Goal: Transaction & Acquisition: Book appointment/travel/reservation

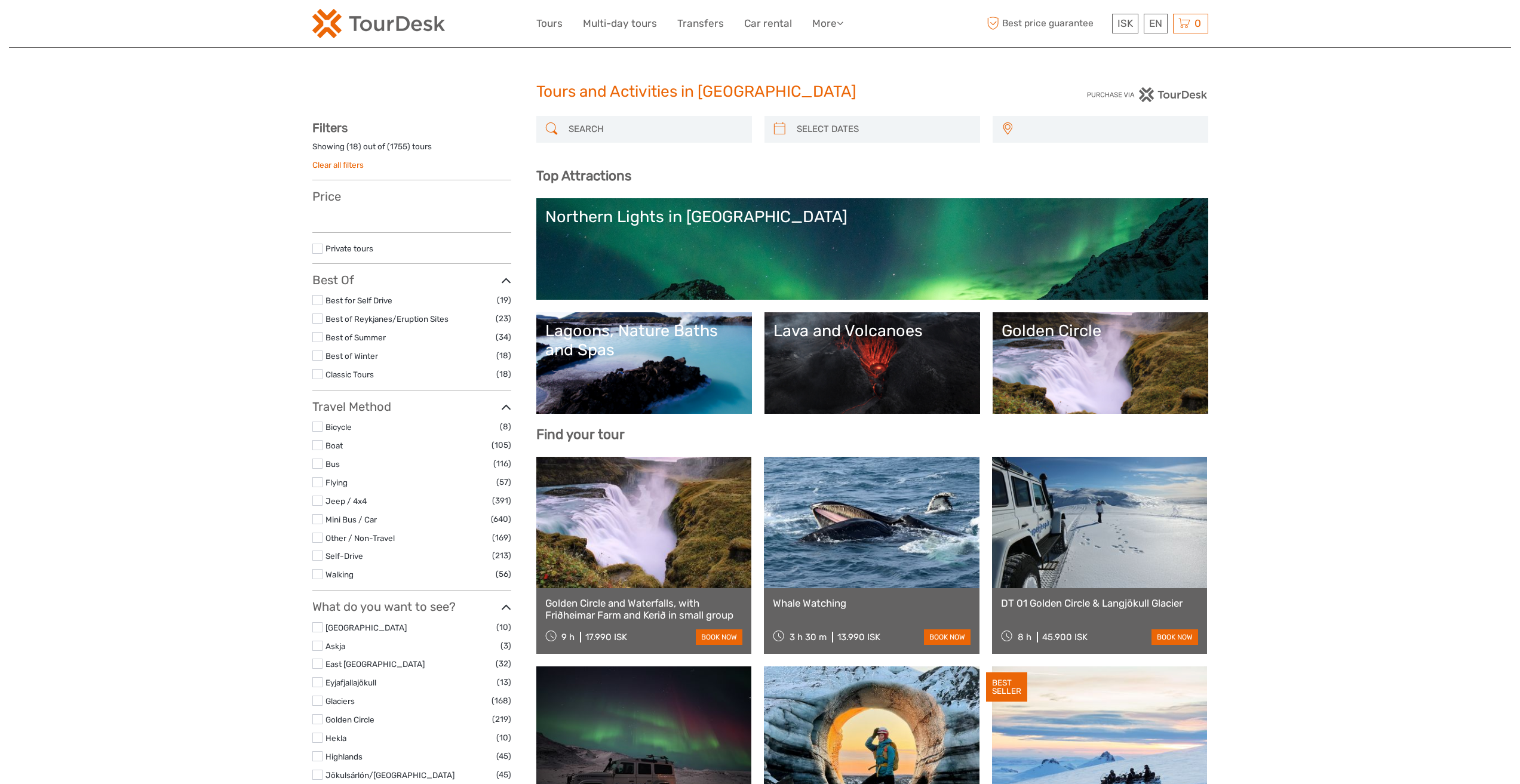
select select
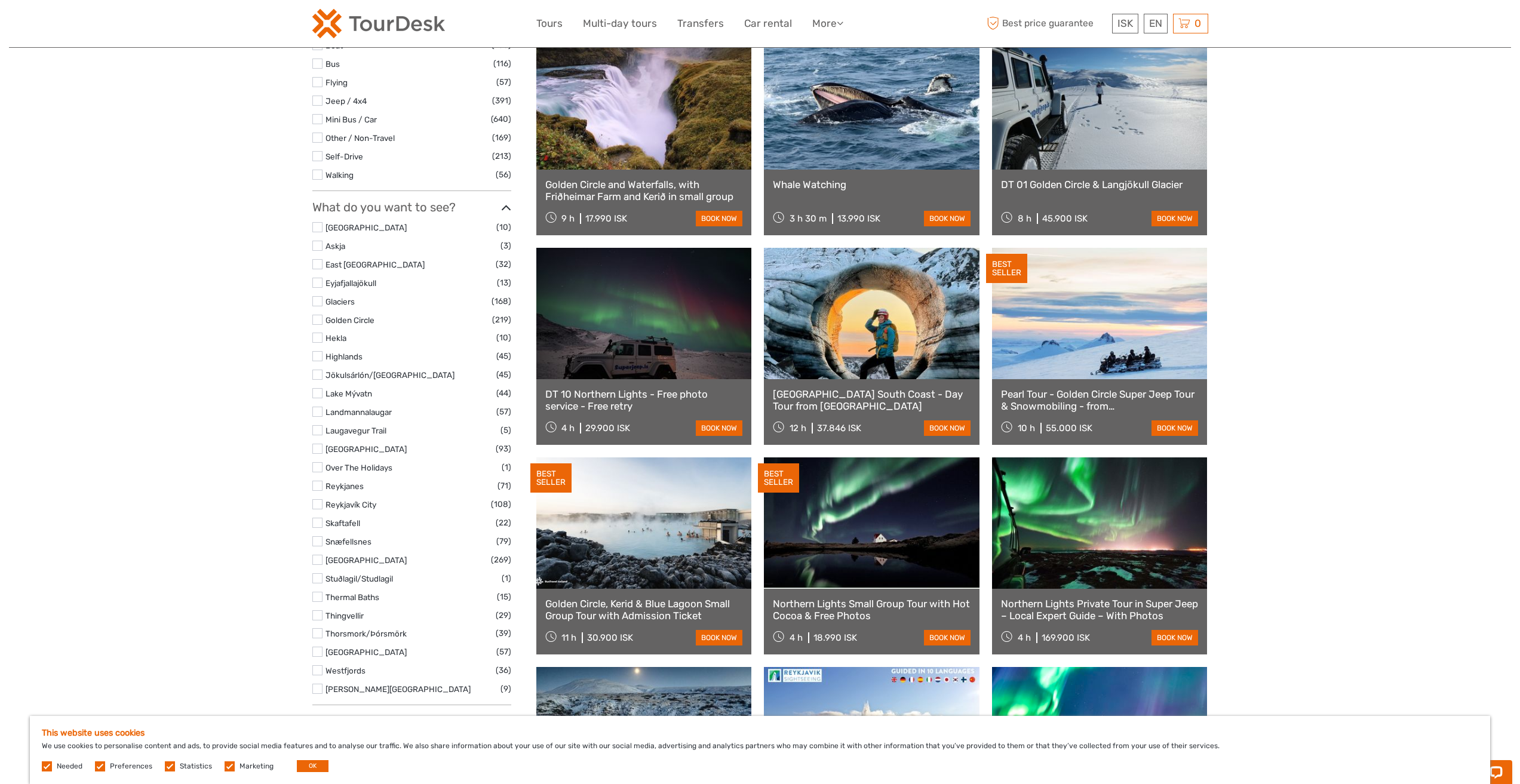
scroll to position [418, 0]
click at [312, 354] on label at bounding box center [317, 356] width 10 height 10
click at [0, 0] on input "checkbox" at bounding box center [0, 0] width 0 height 0
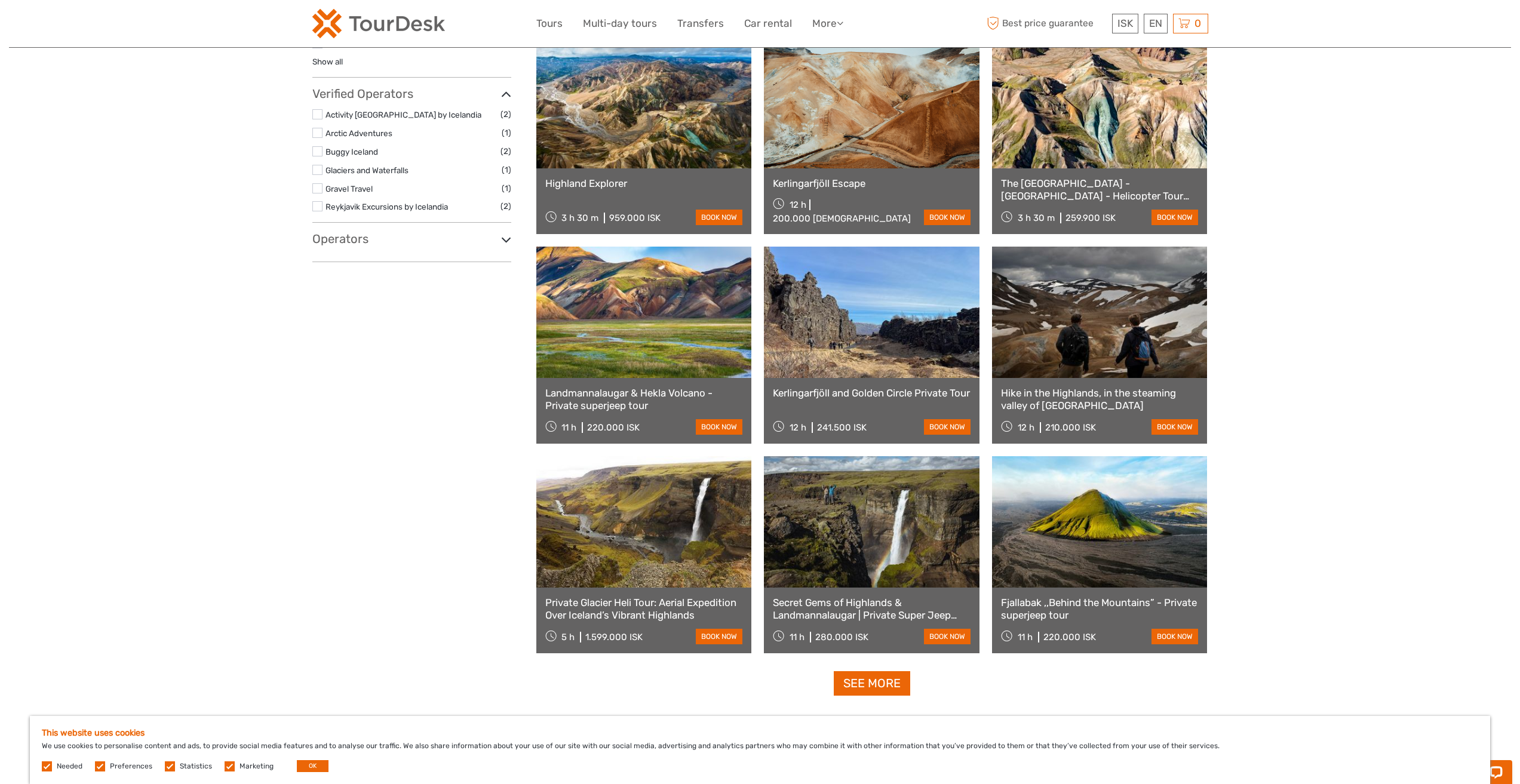
scroll to position [1023, 0]
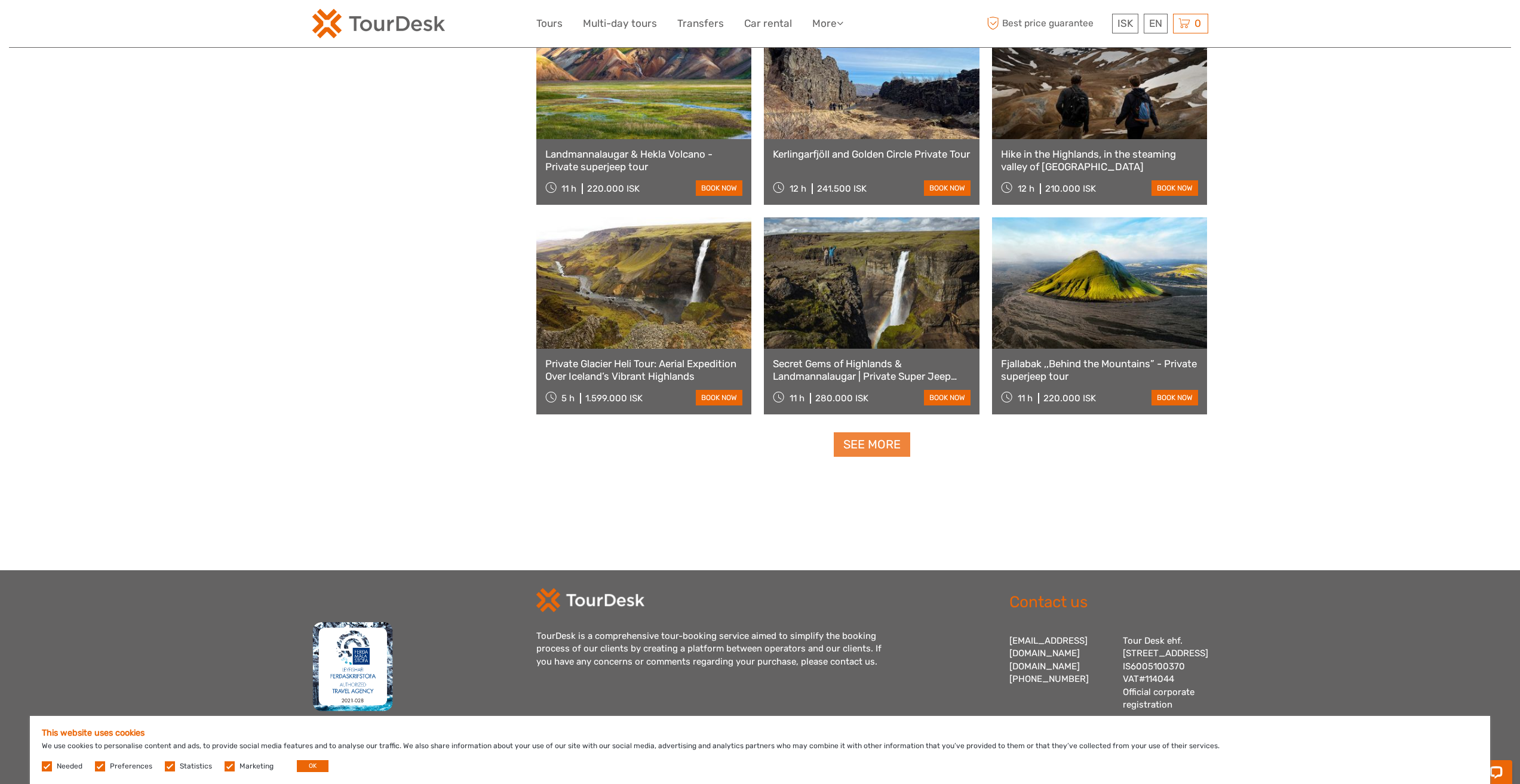
click at [887, 451] on link "See more" at bounding box center [871, 444] width 76 height 25
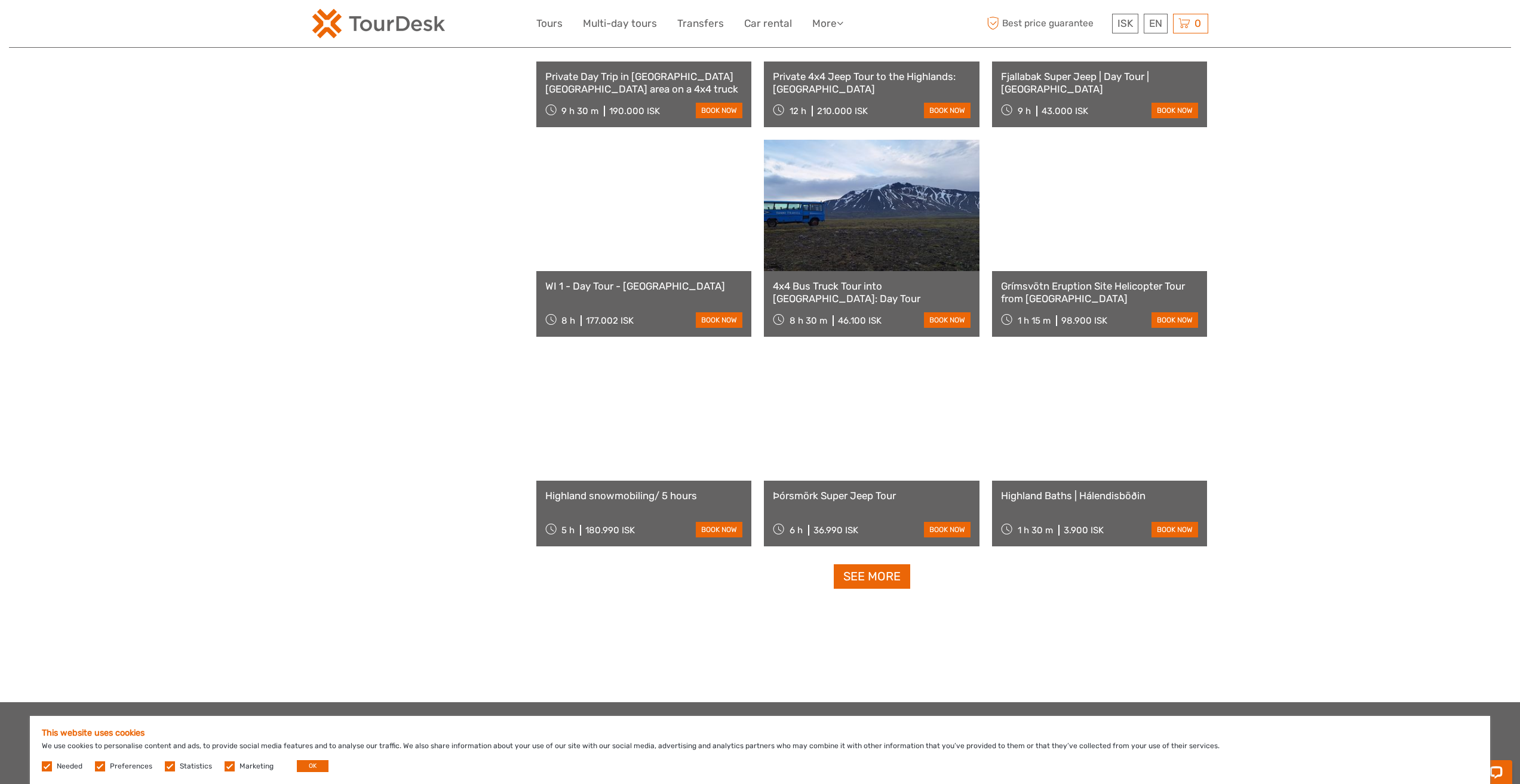
scroll to position [2149, 0]
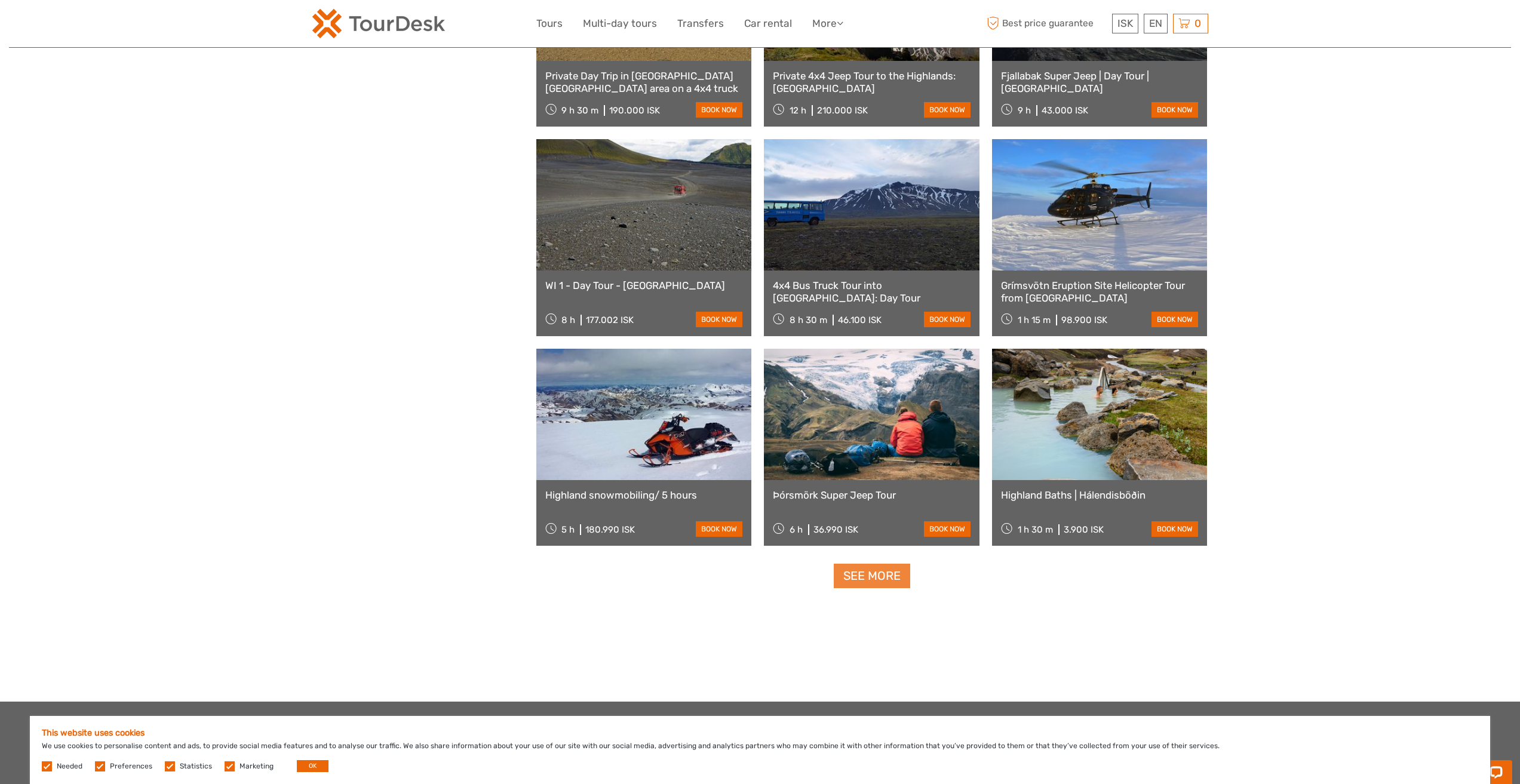
click at [854, 575] on link "See more" at bounding box center [871, 576] width 76 height 25
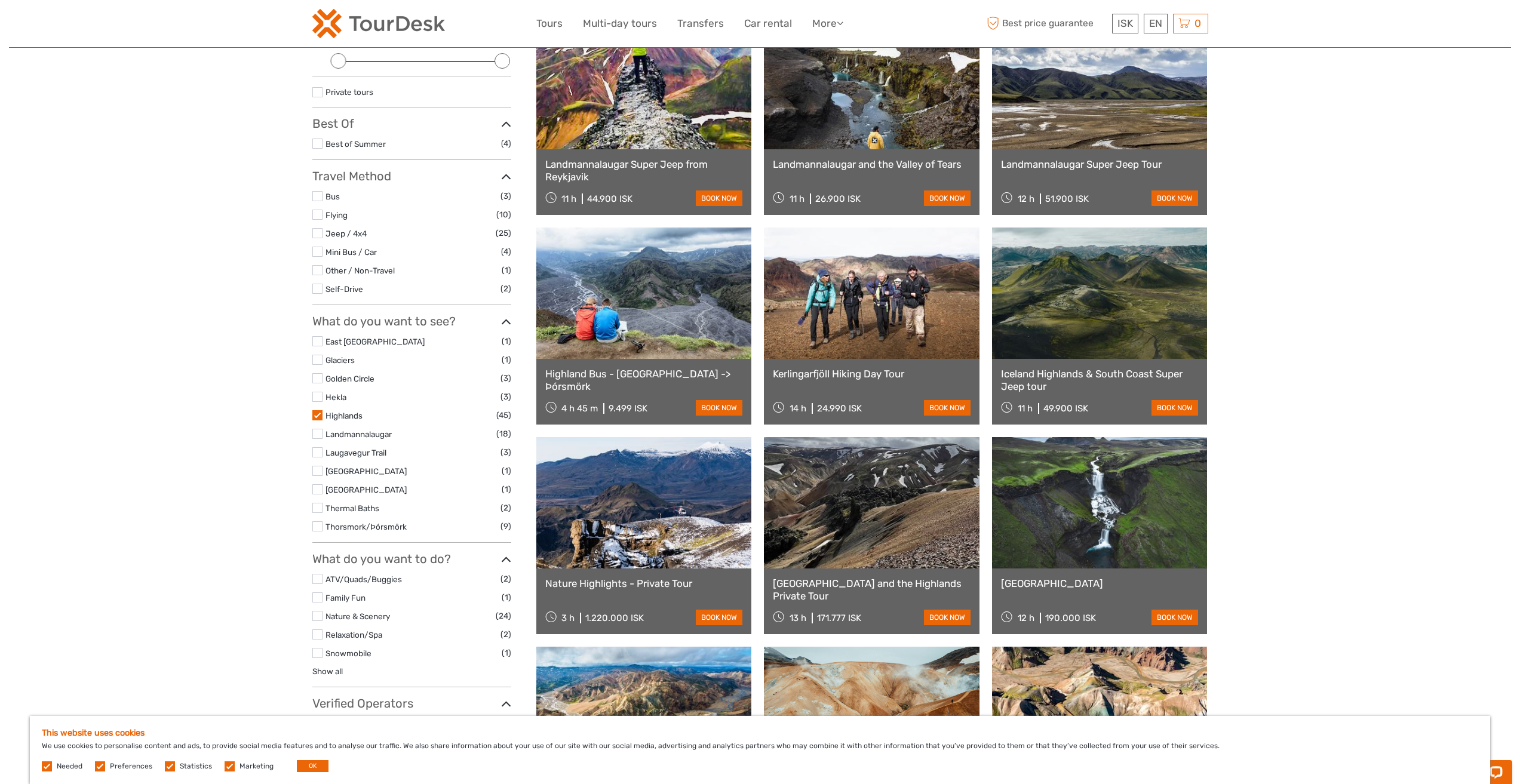
scroll to position [155, 0]
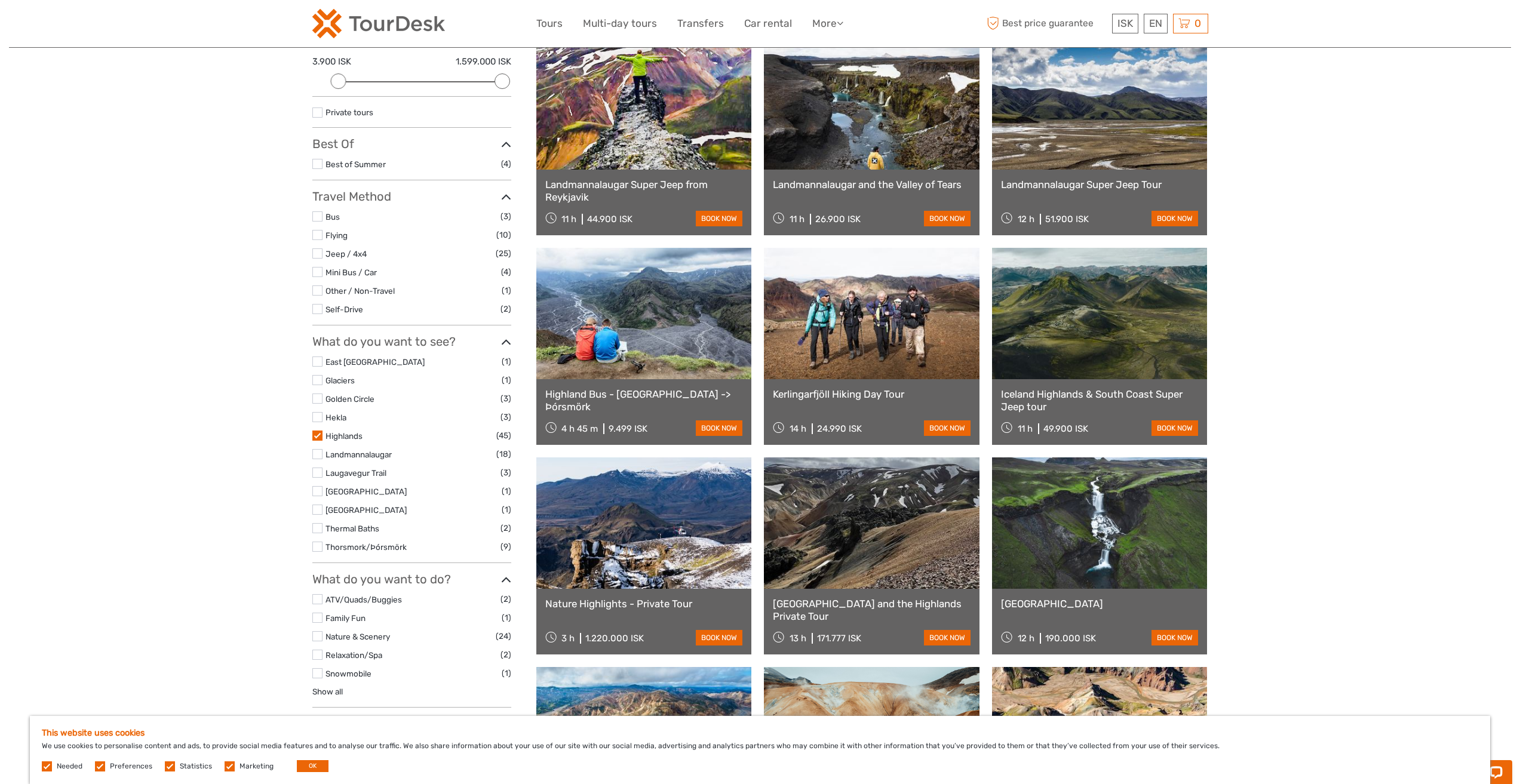
click at [321, 434] on label at bounding box center [317, 435] width 10 height 10
click at [0, 0] on input "checkbox" at bounding box center [0, 0] width 0 height 0
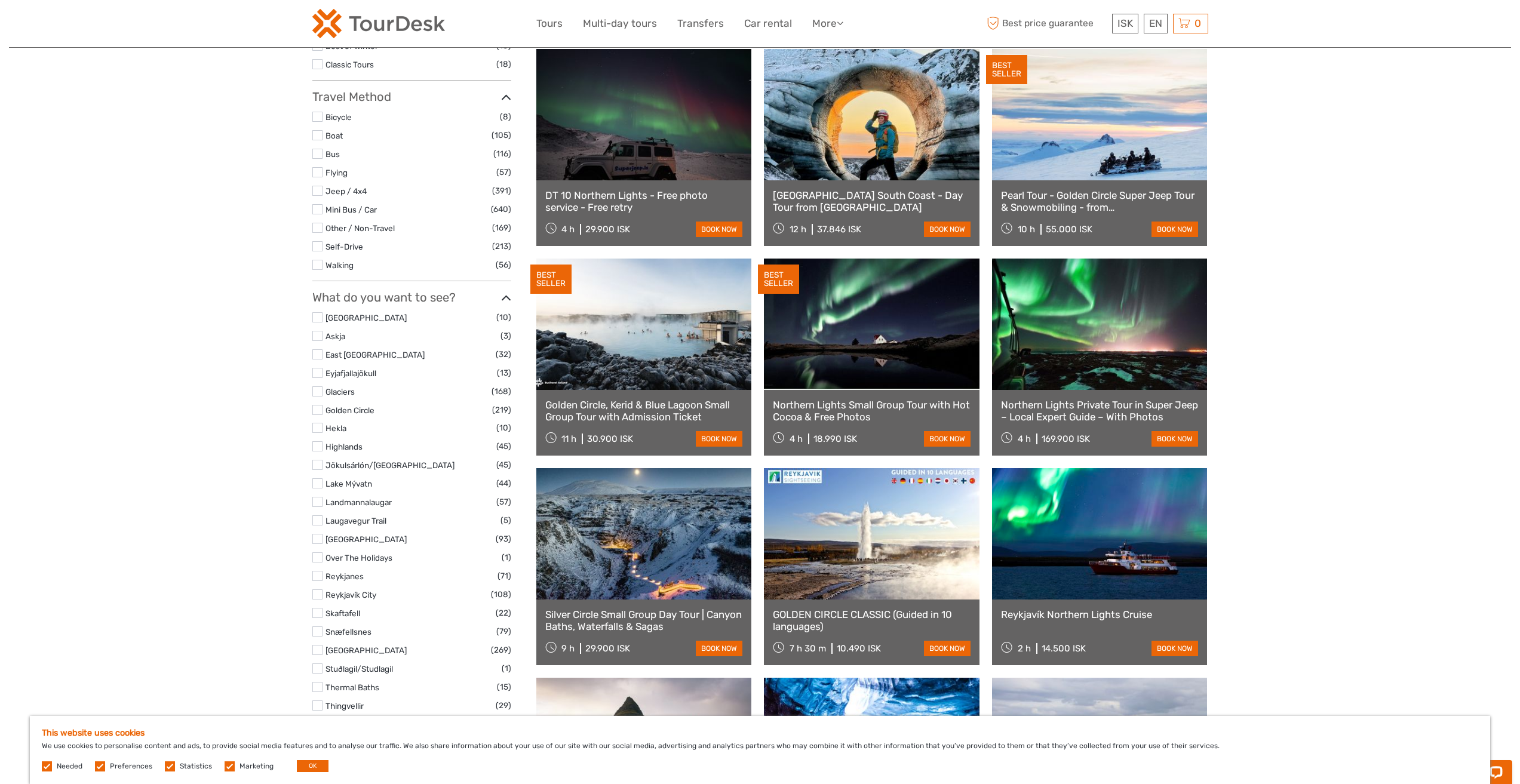
scroll to position [366, 0]
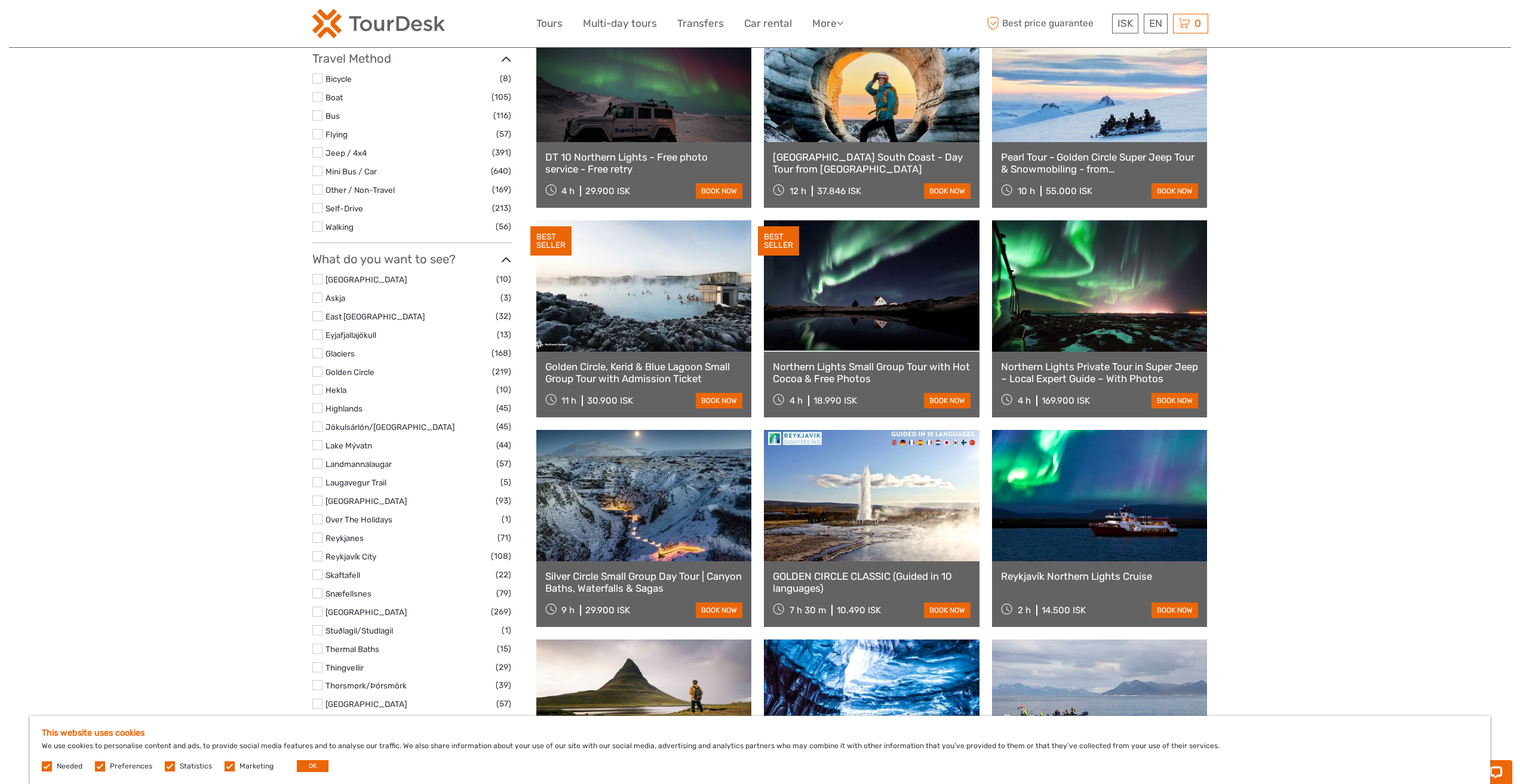
click at [316, 351] on label at bounding box center [317, 353] width 10 height 10
click at [0, 0] on input "checkbox" at bounding box center [0, 0] width 0 height 0
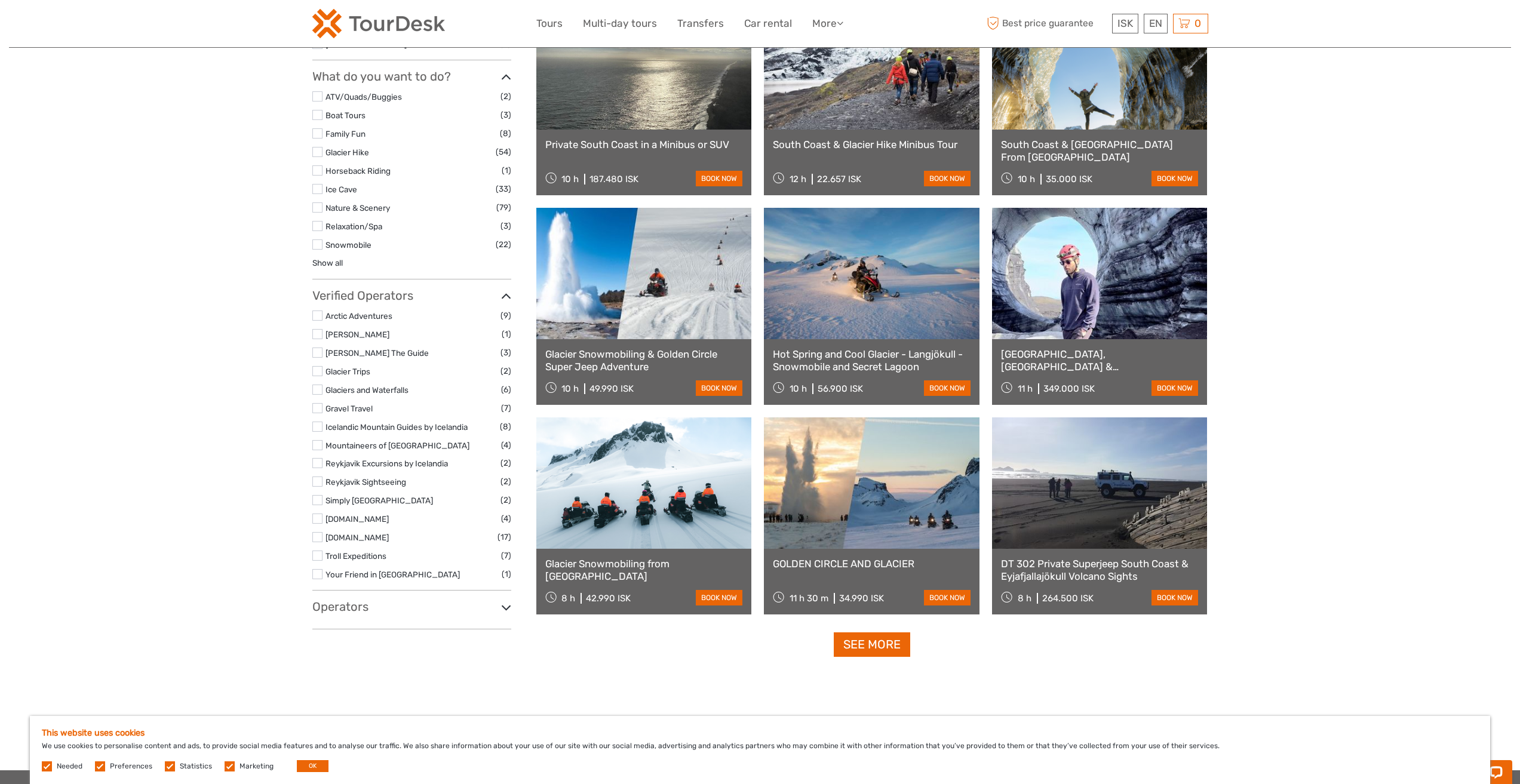
scroll to position [844, 0]
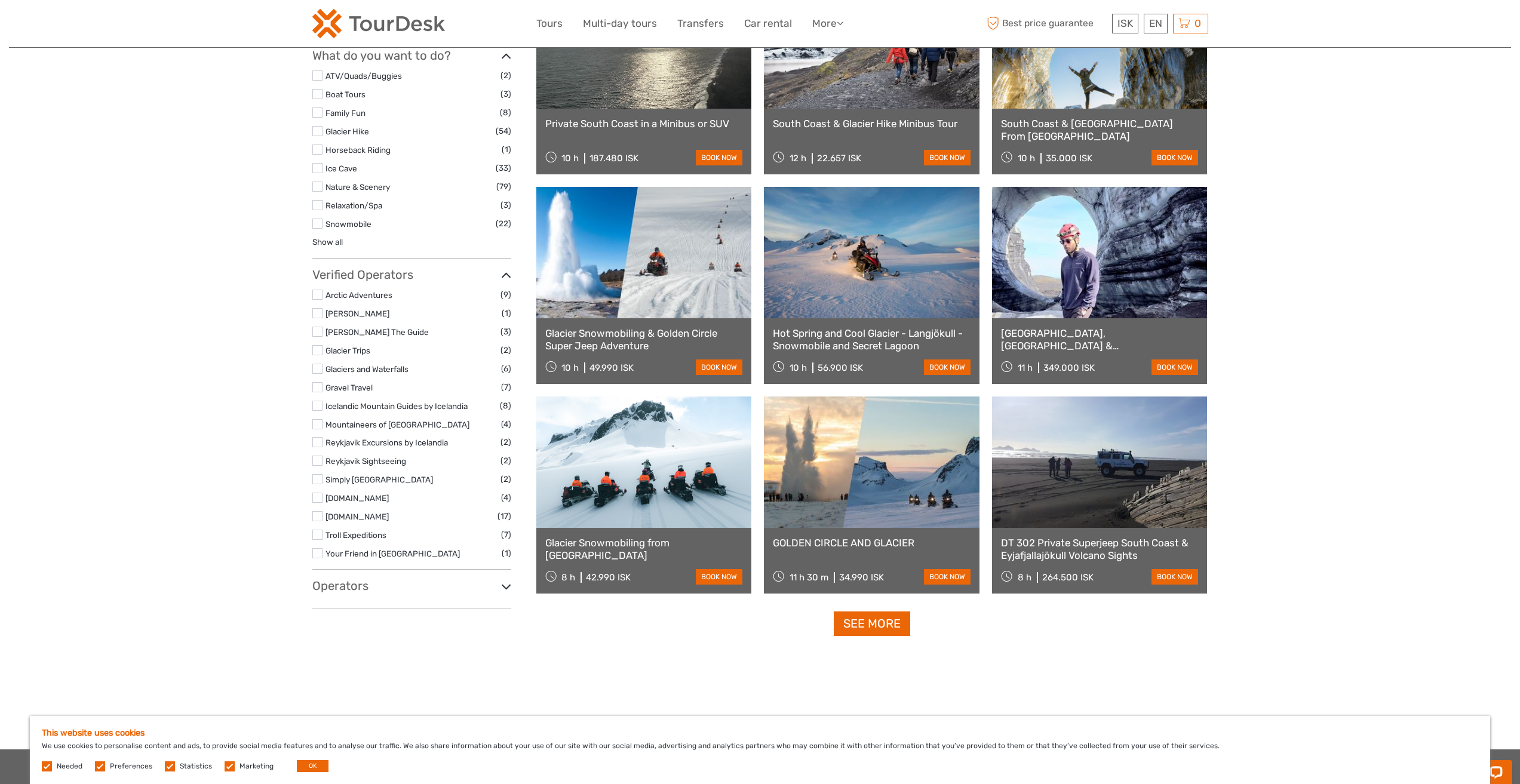
click at [505, 585] on icon at bounding box center [506, 587] width 10 height 16
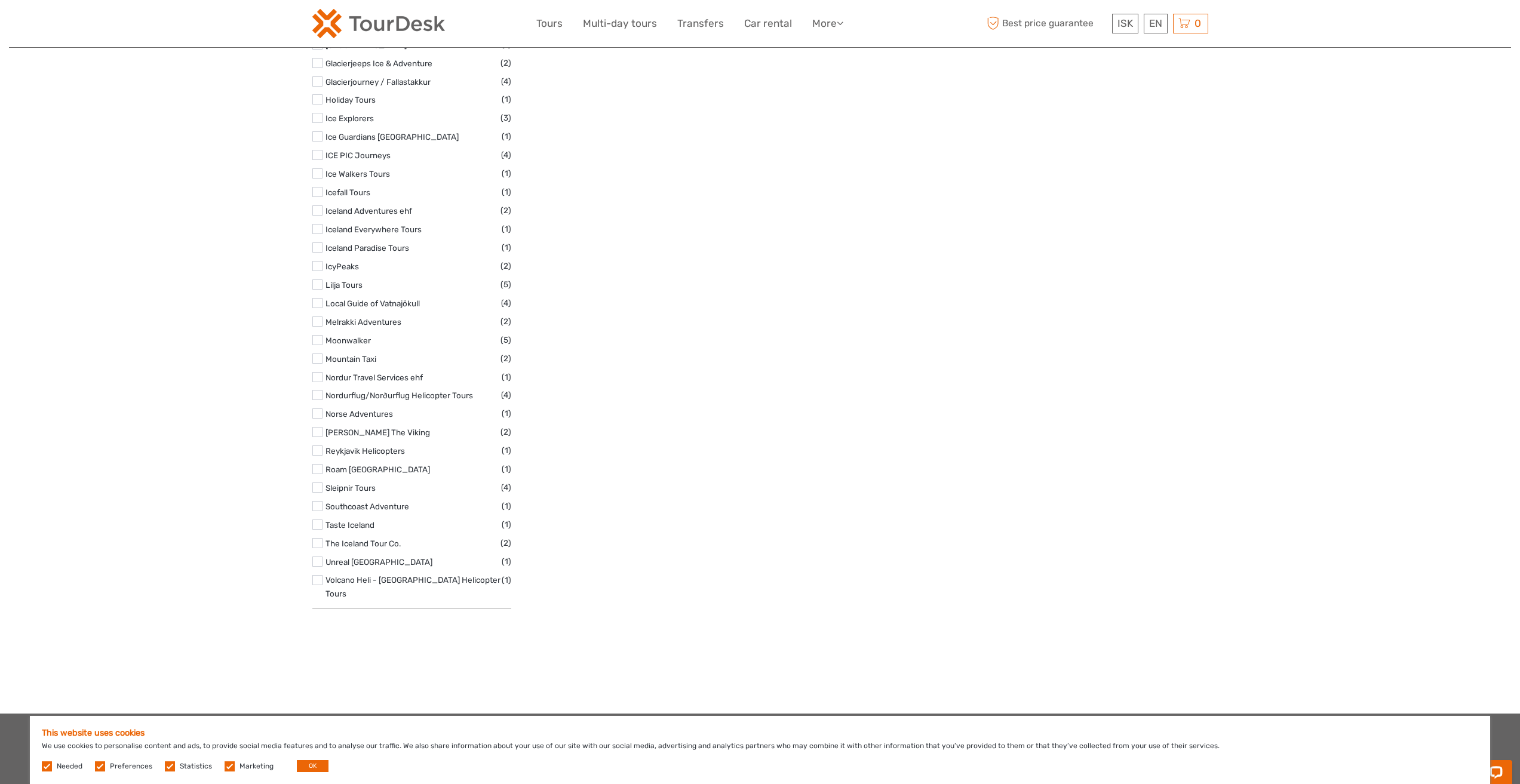
scroll to position [1620, 0]
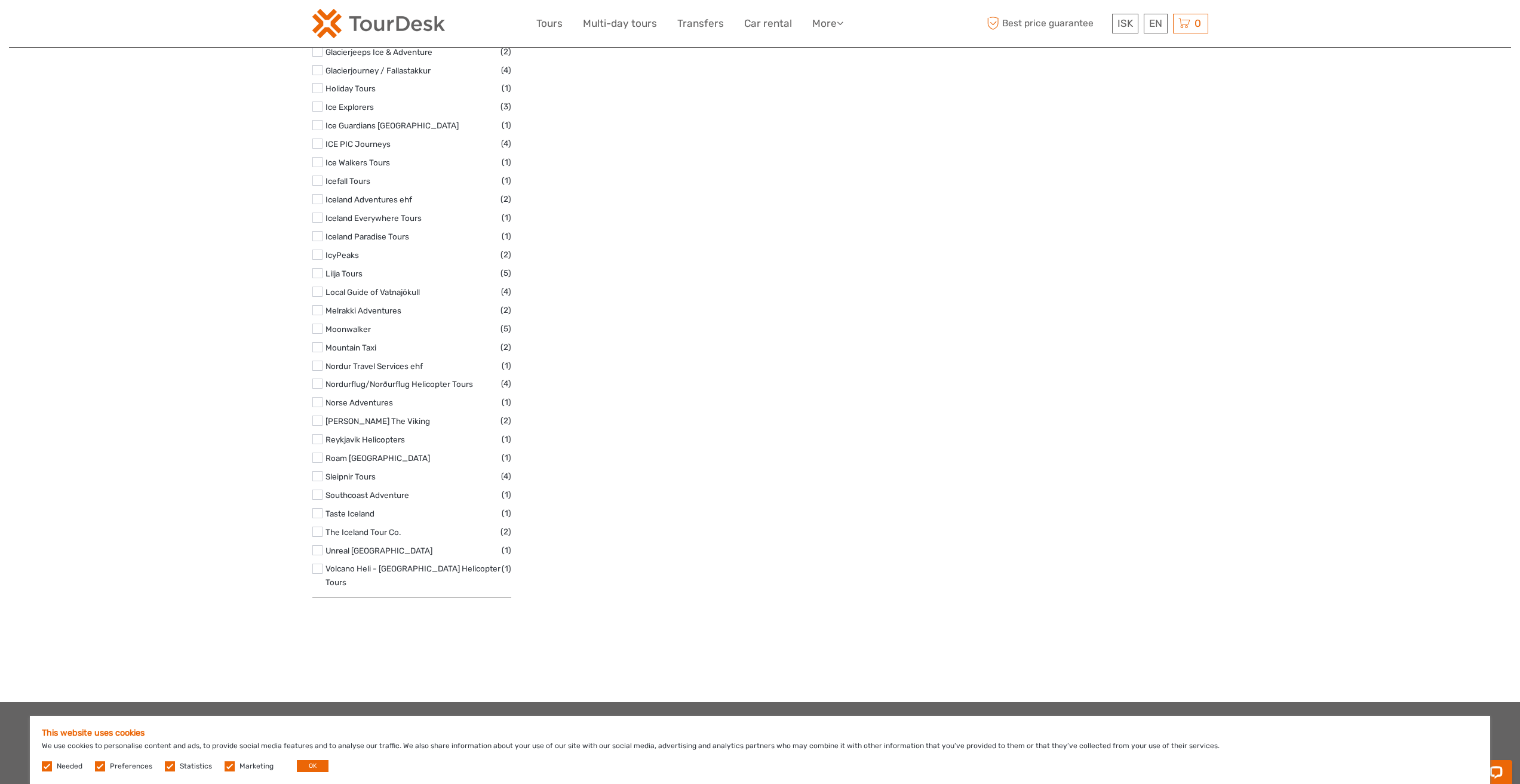
click at [321, 478] on label at bounding box center [317, 476] width 10 height 10
click at [0, 0] on input "checkbox" at bounding box center [0, 0] width 0 height 0
